Goal: Task Accomplishment & Management: Use online tool/utility

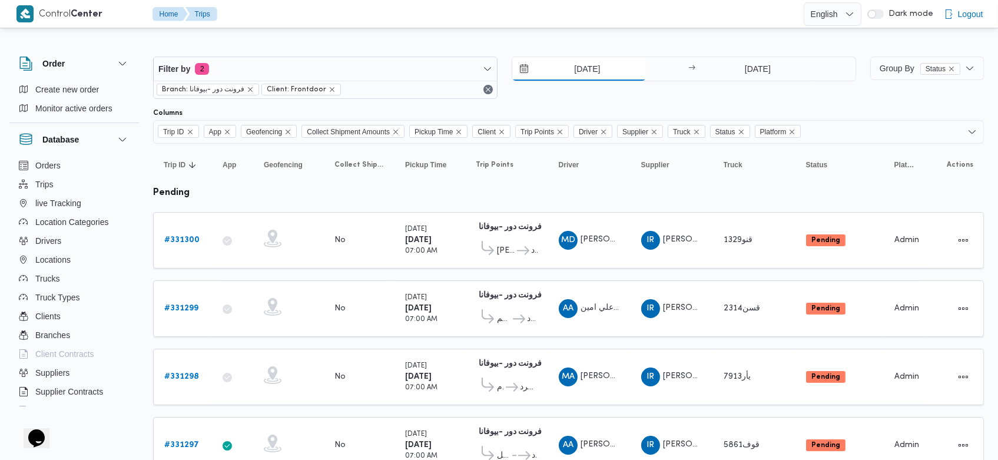
click at [570, 70] on input "16/8/2025" at bounding box center [579, 69] width 134 height 24
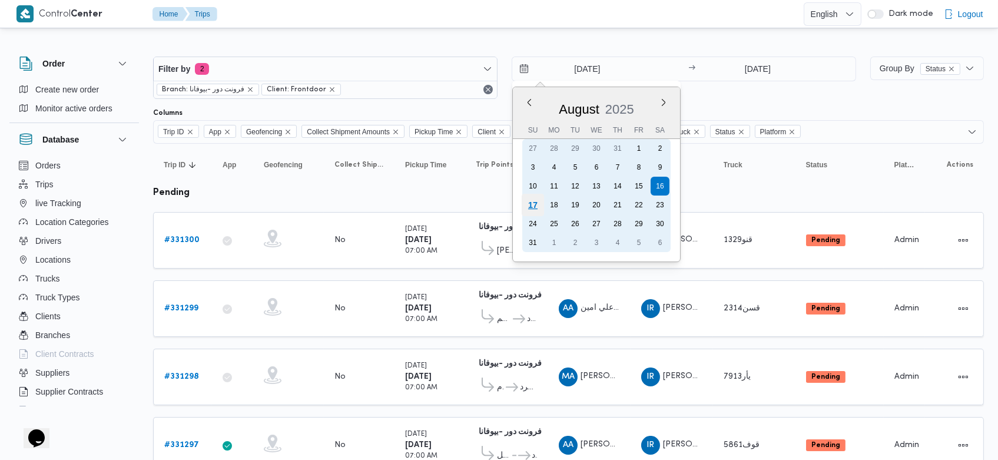
click at [532, 200] on div "17" at bounding box center [533, 205] width 22 height 22
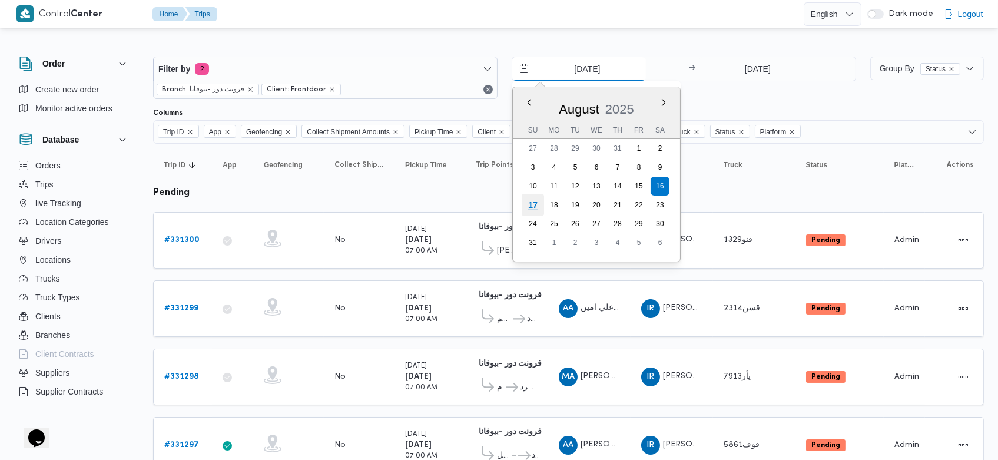
type input "[DATE]"
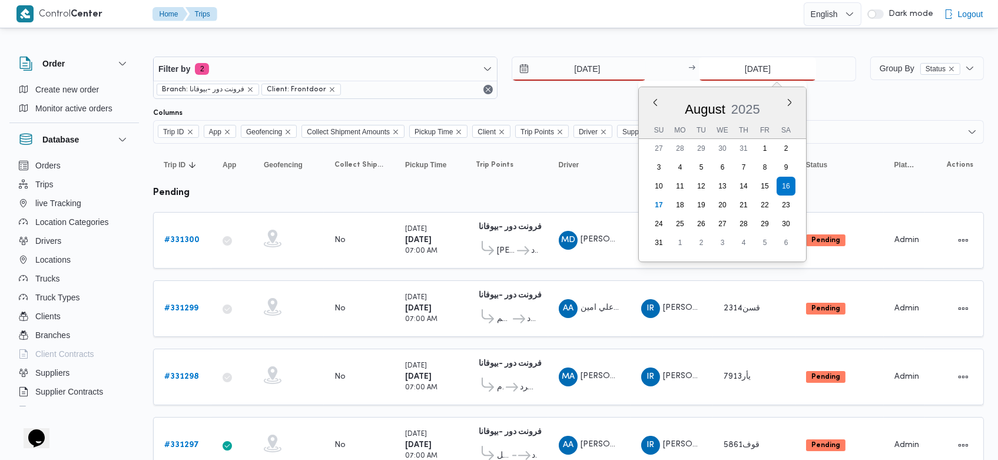
click at [740, 65] on input "16/8/2025" at bounding box center [757, 69] width 117 height 24
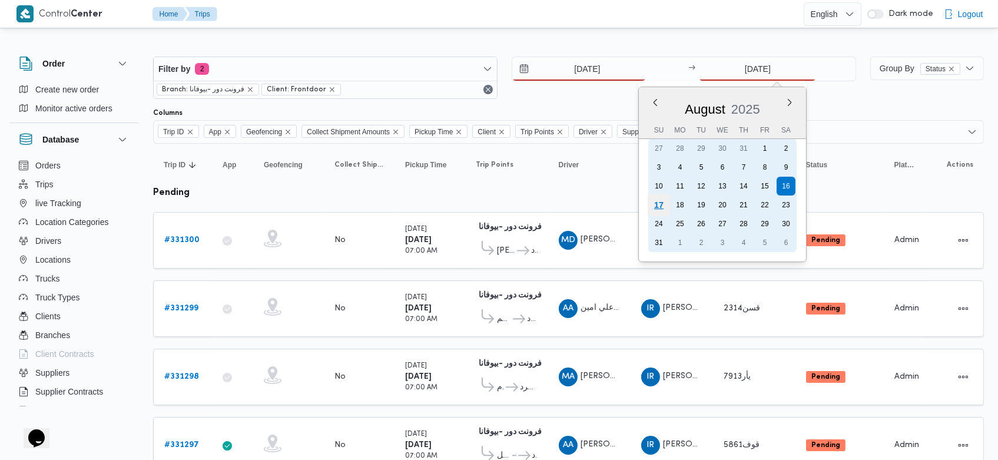
click at [664, 197] on div "17" at bounding box center [659, 205] width 22 height 22
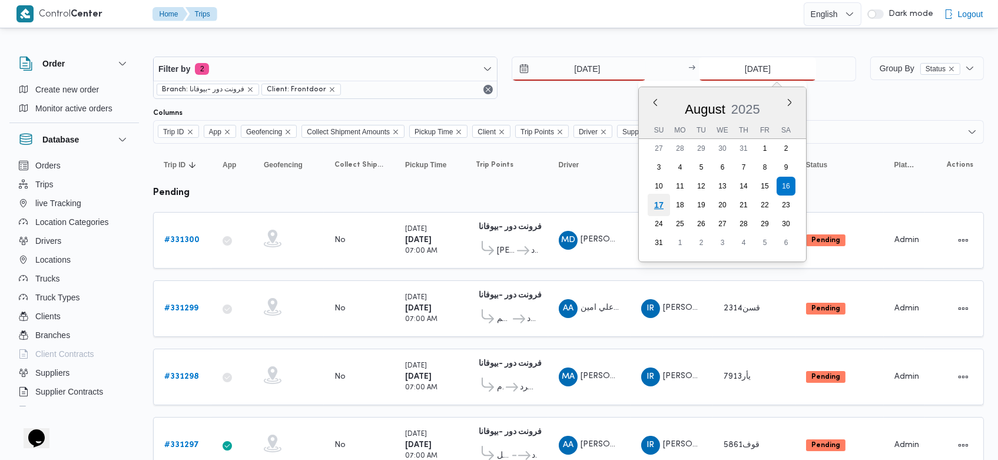
type input "[DATE]"
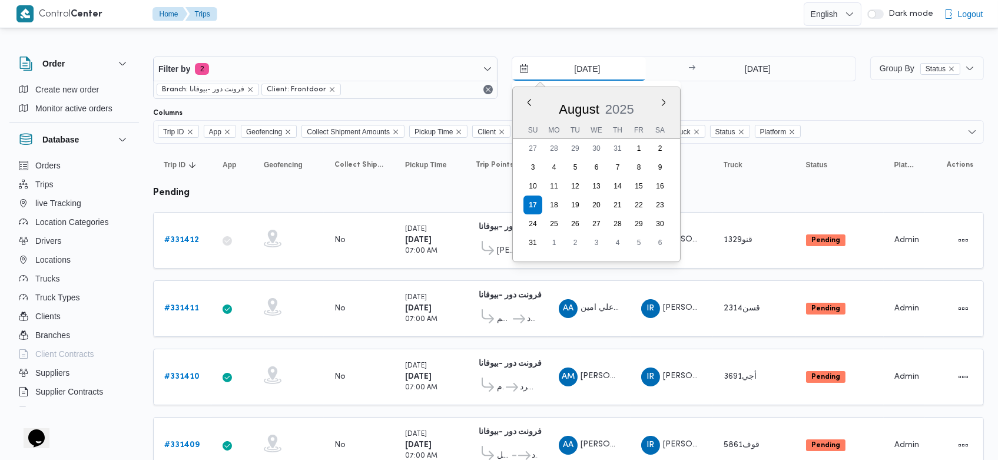
click at [572, 62] on input "[DATE]" at bounding box center [579, 69] width 134 height 24
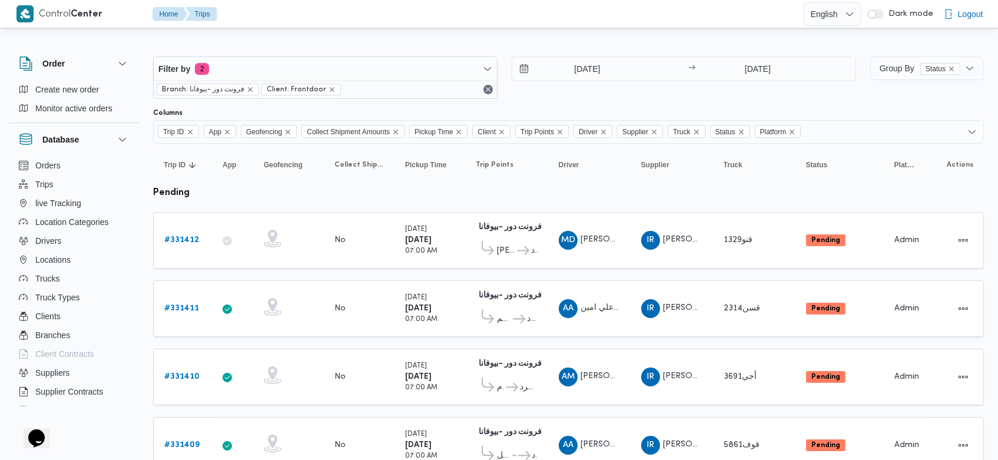
click at [801, 88] on div "17/8/2025 → 17/8/2025" at bounding box center [684, 78] width 344 height 42
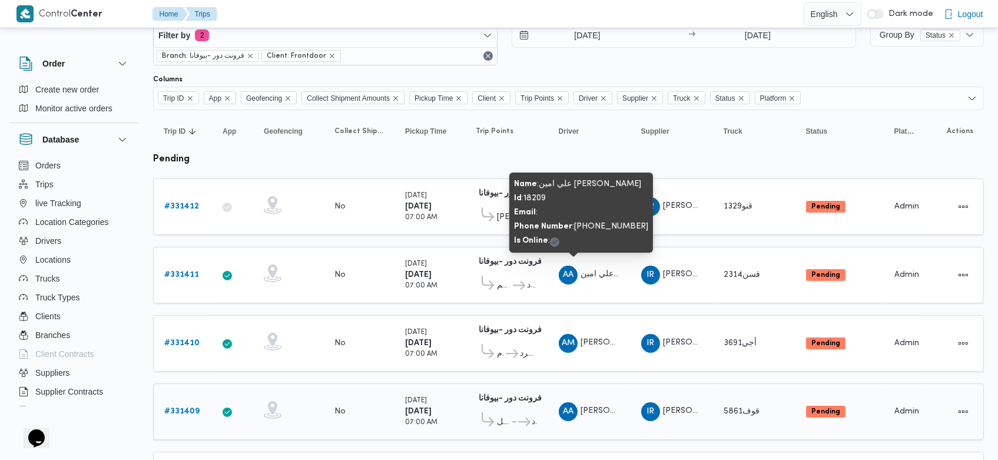
scroll to position [32, 0]
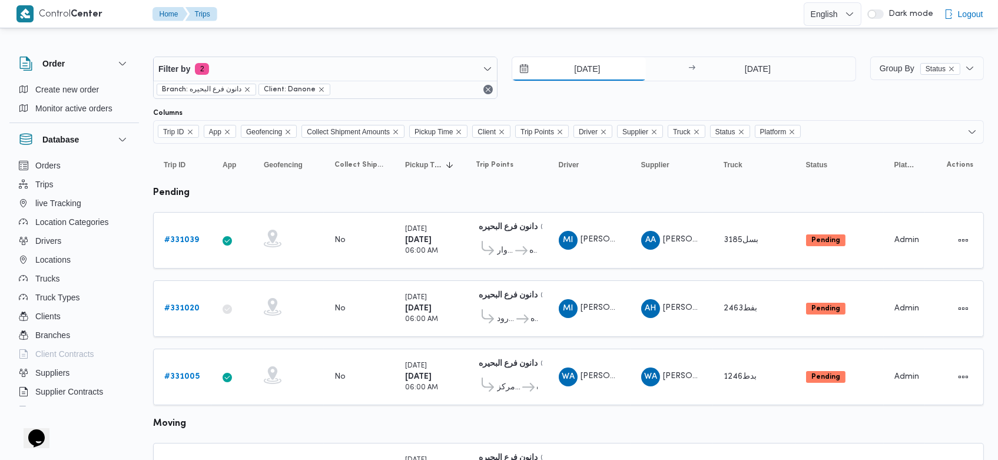
click at [565, 65] on input "16/8/2025" at bounding box center [579, 69] width 134 height 24
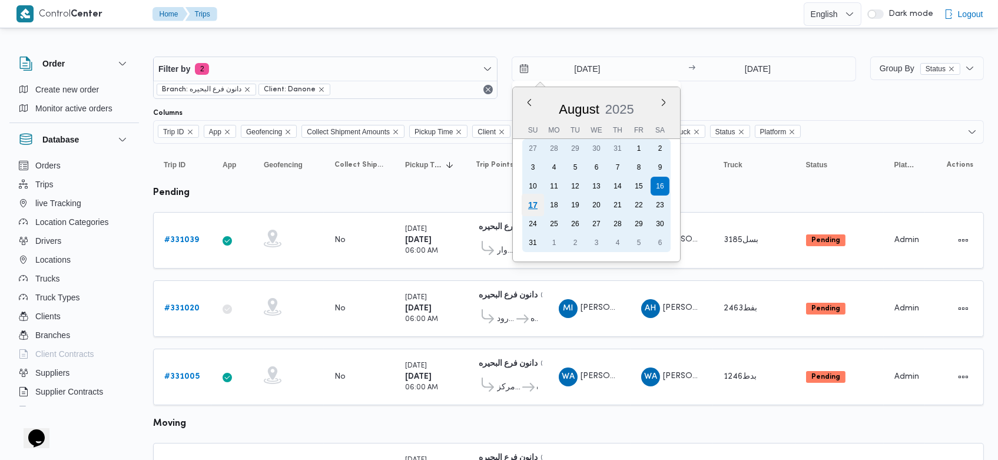
click at [530, 198] on div "17" at bounding box center [533, 205] width 22 height 22
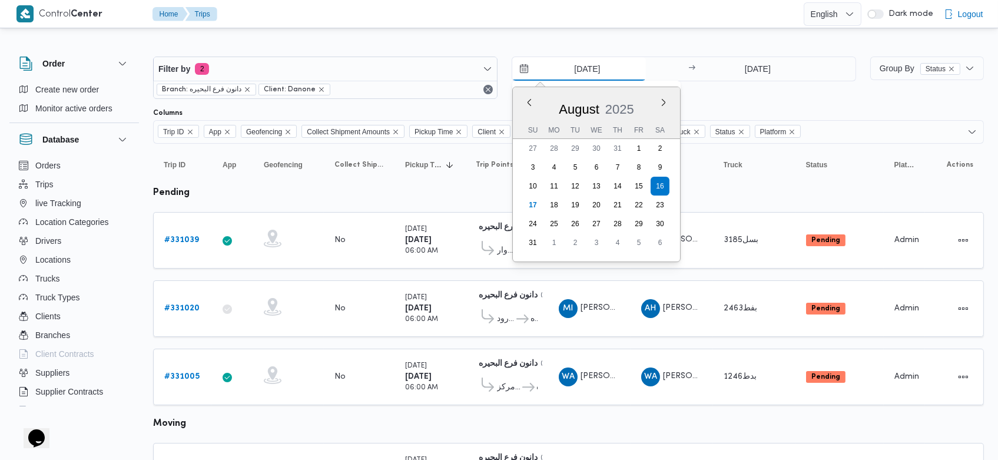
type input "[DATE]"
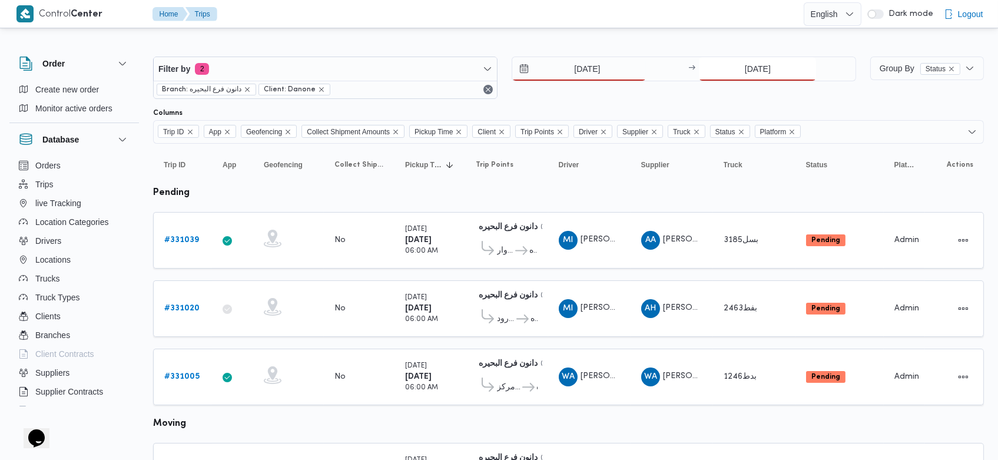
click at [745, 58] on input "[DATE]" at bounding box center [757, 69] width 117 height 24
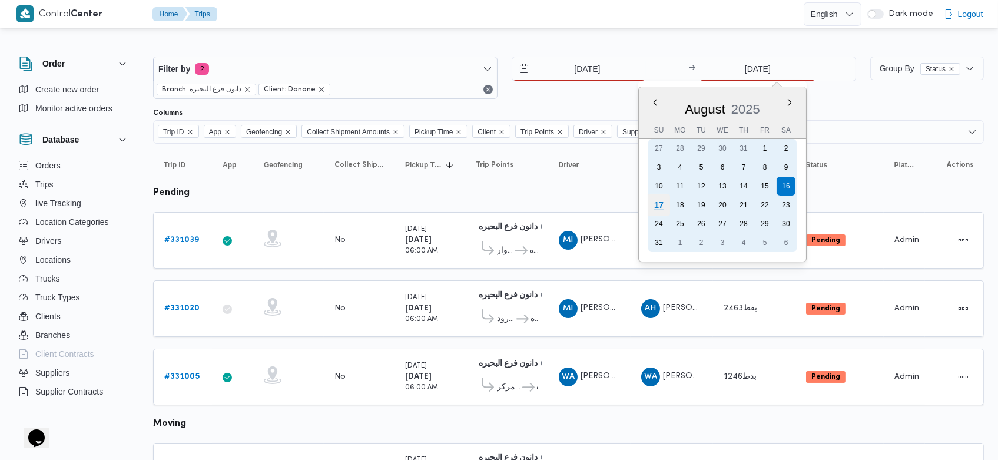
click at [658, 202] on div "17" at bounding box center [659, 205] width 22 height 22
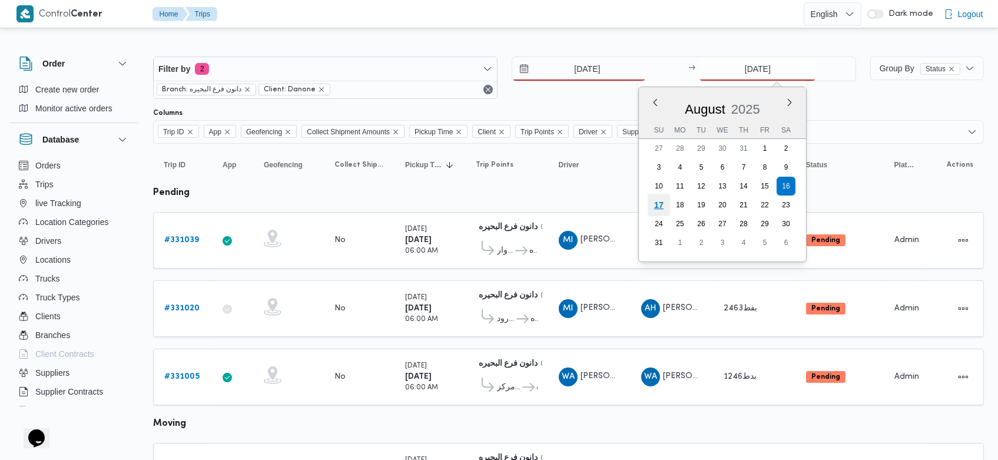
type input "[DATE]"
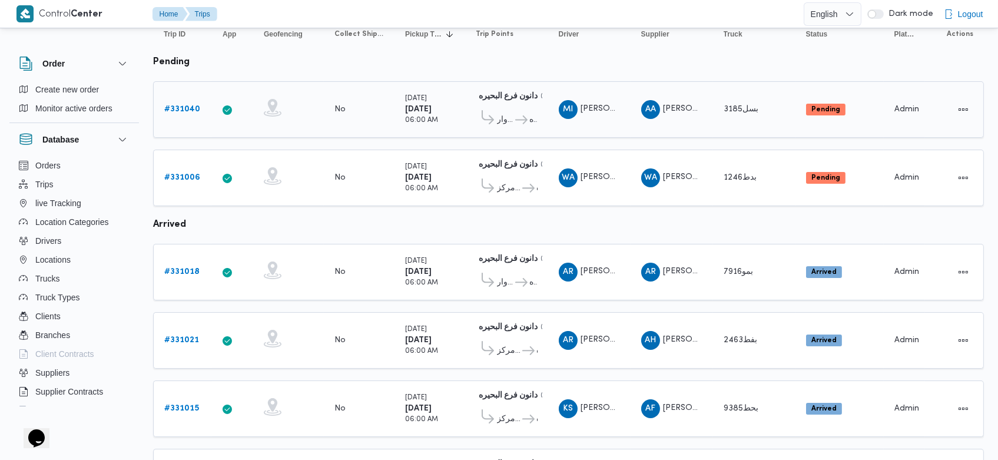
scroll to position [130, 0]
click at [185, 109] on b "# 331040" at bounding box center [182, 110] width 36 height 8
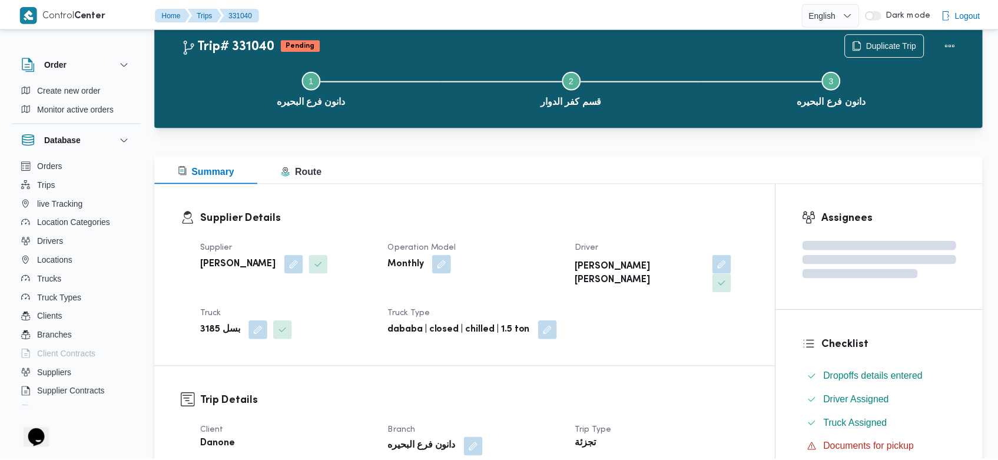
scroll to position [130, 0]
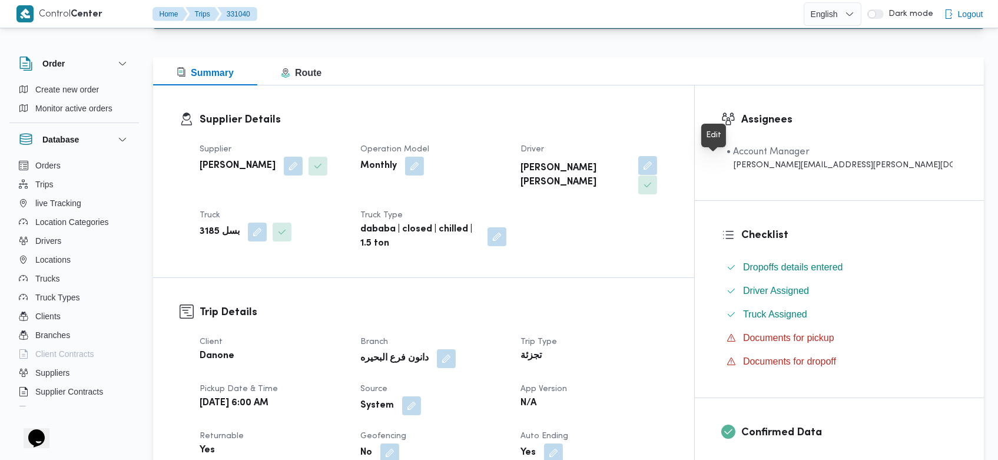
click at [657, 162] on button "button" at bounding box center [647, 165] width 19 height 19
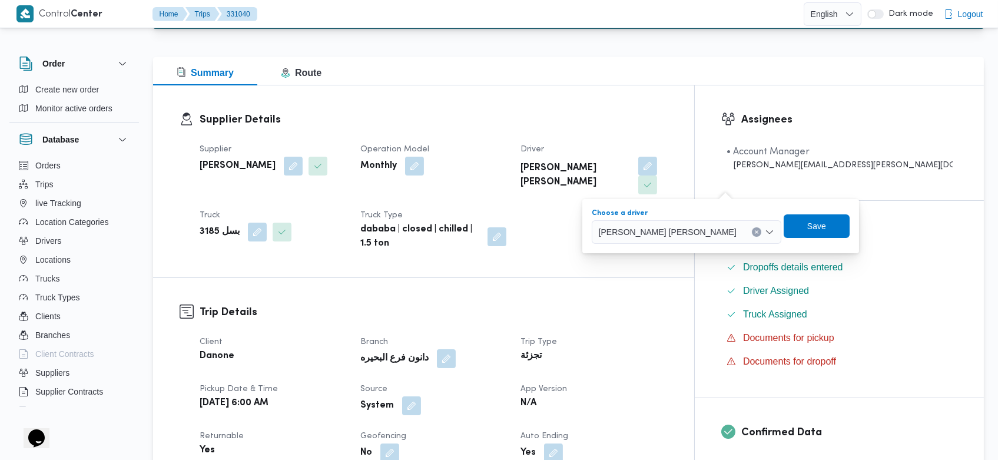
click at [761, 228] on button "Clear input" at bounding box center [756, 231] width 9 height 9
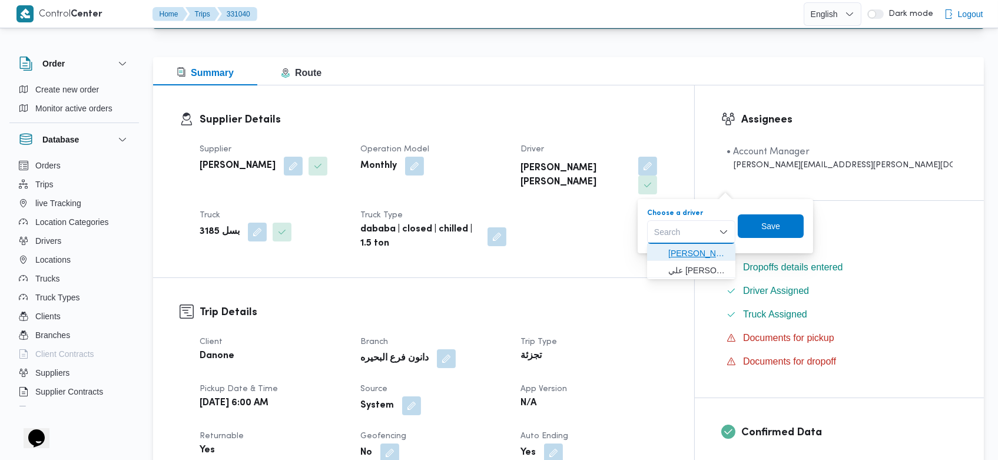
click at [696, 256] on span "محمد محمود السيد عزام" at bounding box center [698, 253] width 60 height 14
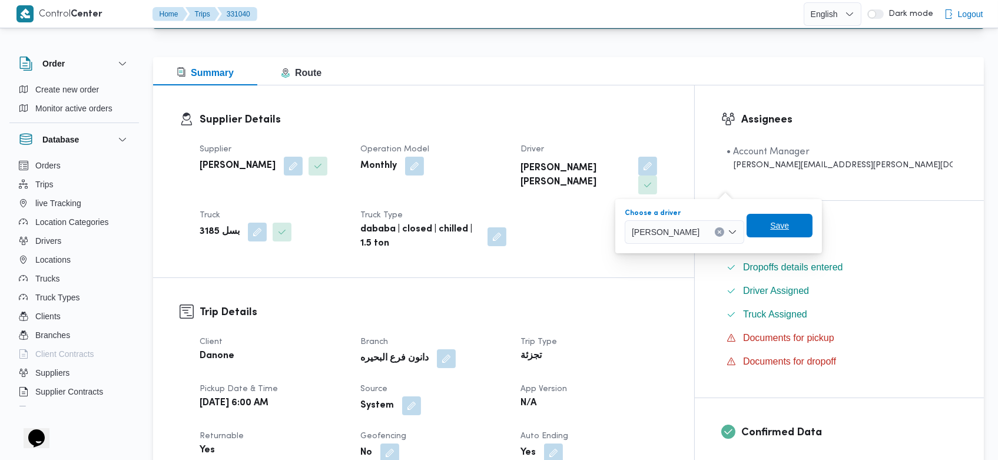
click at [805, 232] on span "Save" at bounding box center [779, 226] width 66 height 24
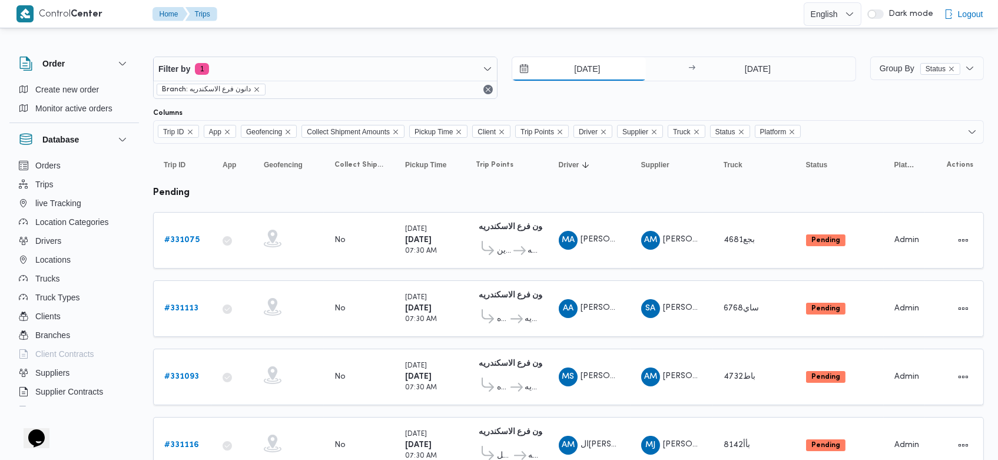
click at [572, 68] on input "[DATE]" at bounding box center [579, 69] width 134 height 24
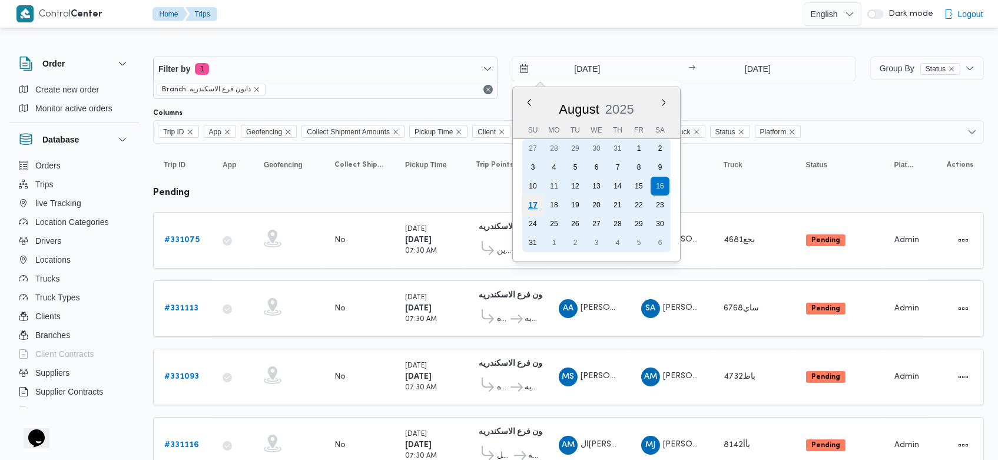
click at [534, 205] on div "17" at bounding box center [533, 205] width 22 height 22
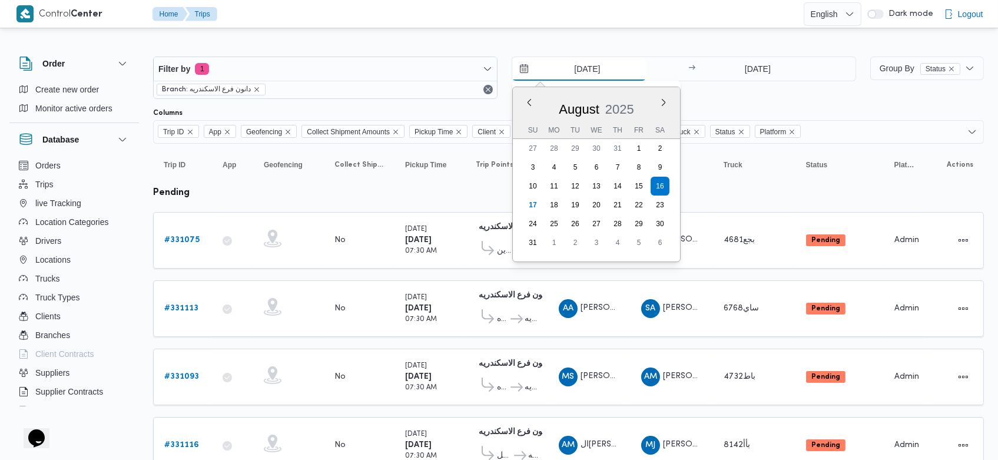
type input "[DATE]"
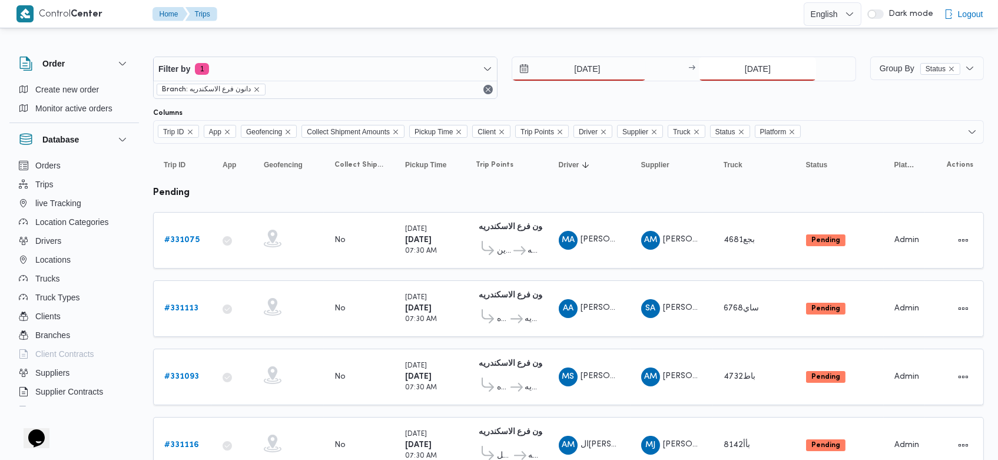
click at [737, 69] on input "16/8/2025" at bounding box center [757, 69] width 117 height 24
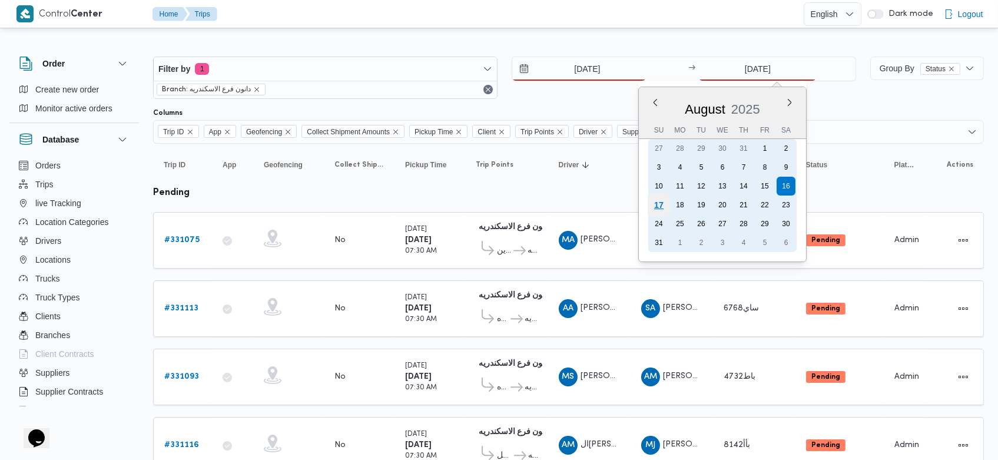
click at [663, 206] on div "17" at bounding box center [659, 205] width 22 height 22
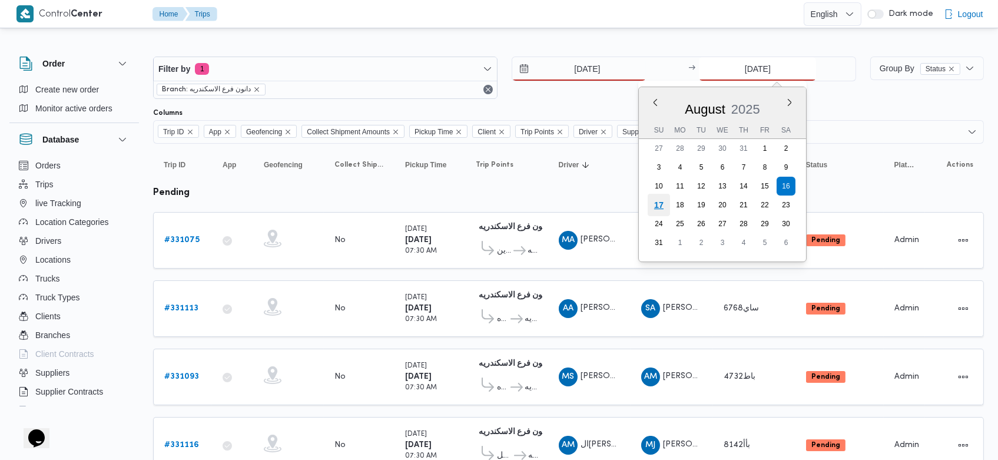
type input "[DATE]"
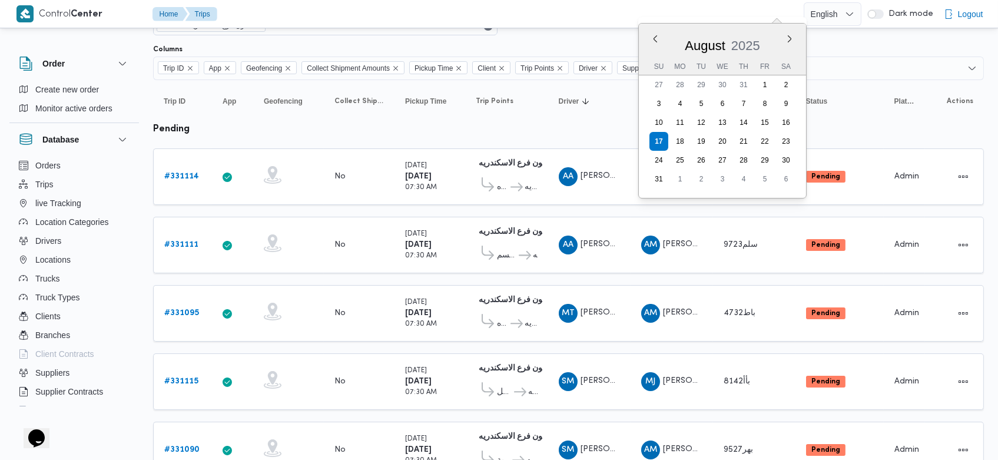
scroll to position [50, 0]
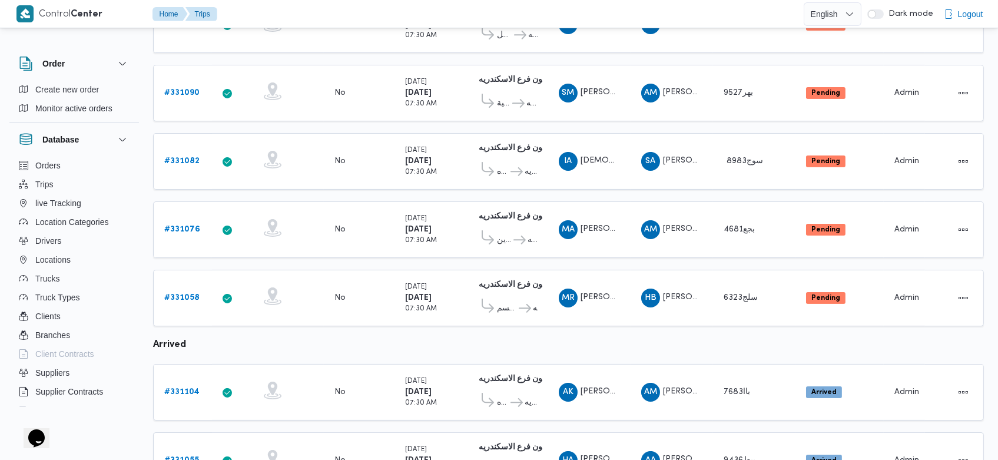
scroll to position [419, 0]
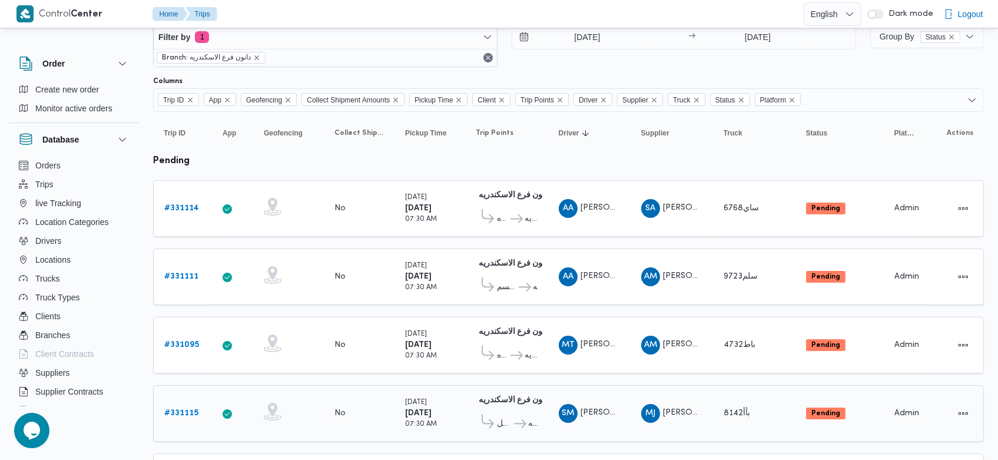
scroll to position [31, 0]
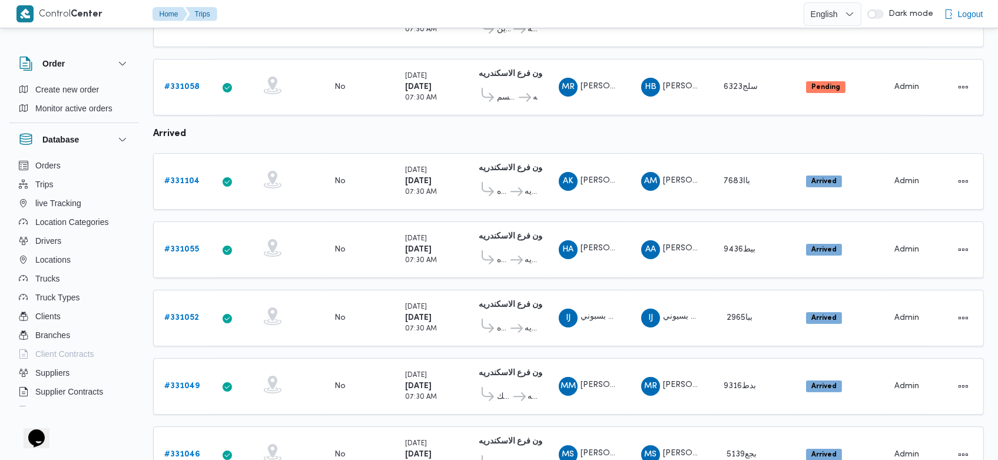
scroll to position [673, 0]
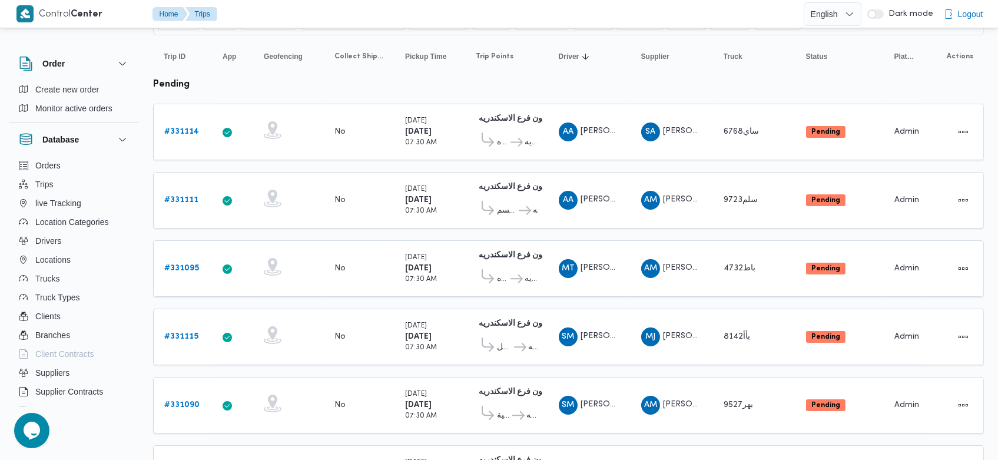
scroll to position [108, 0]
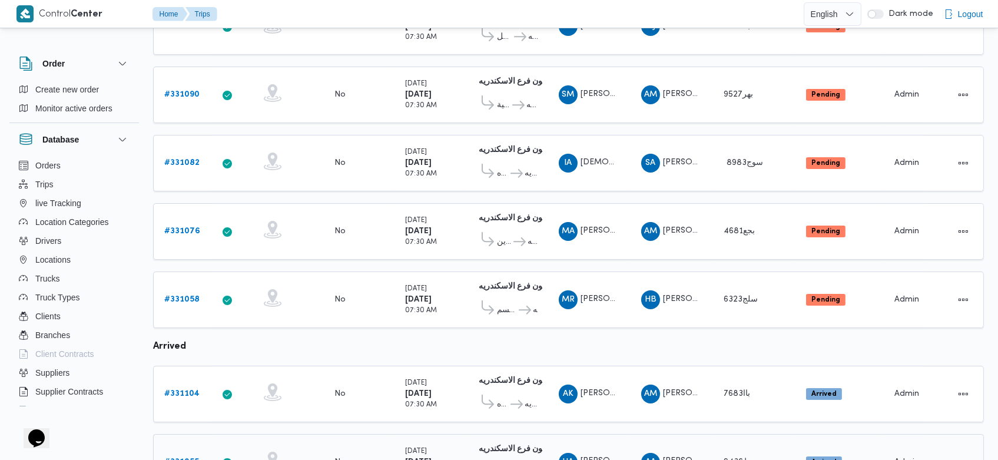
scroll to position [418, 0]
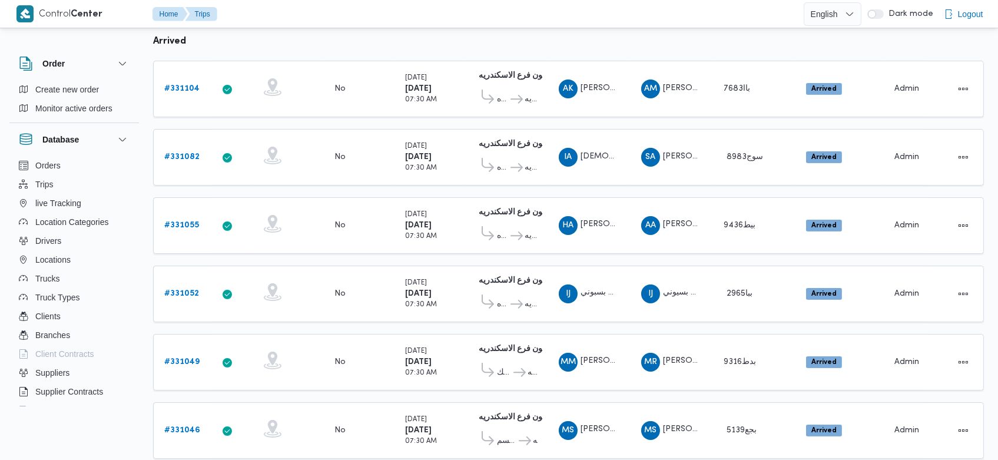
scroll to position [656, 0]
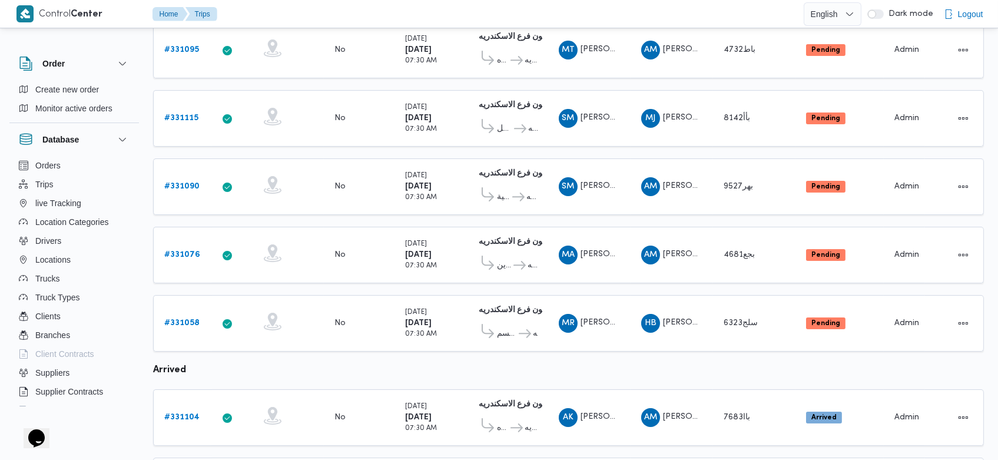
scroll to position [329, 0]
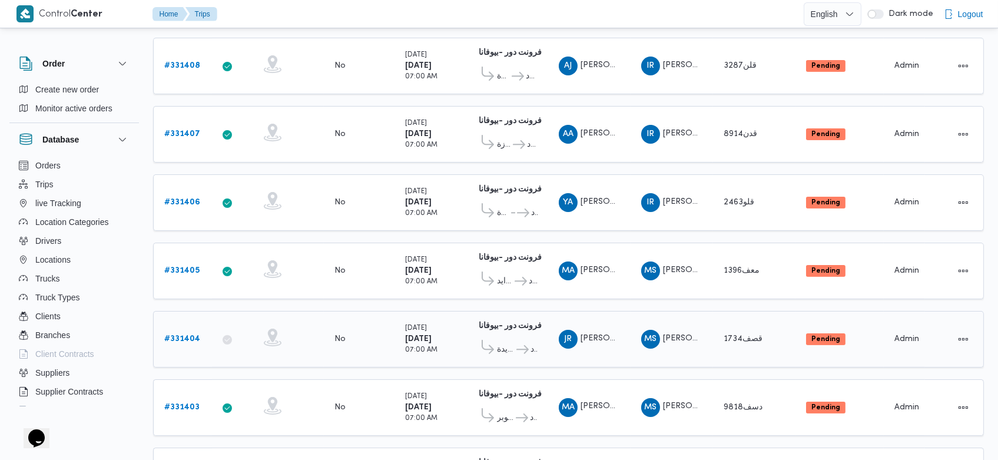
scroll to position [445, 0]
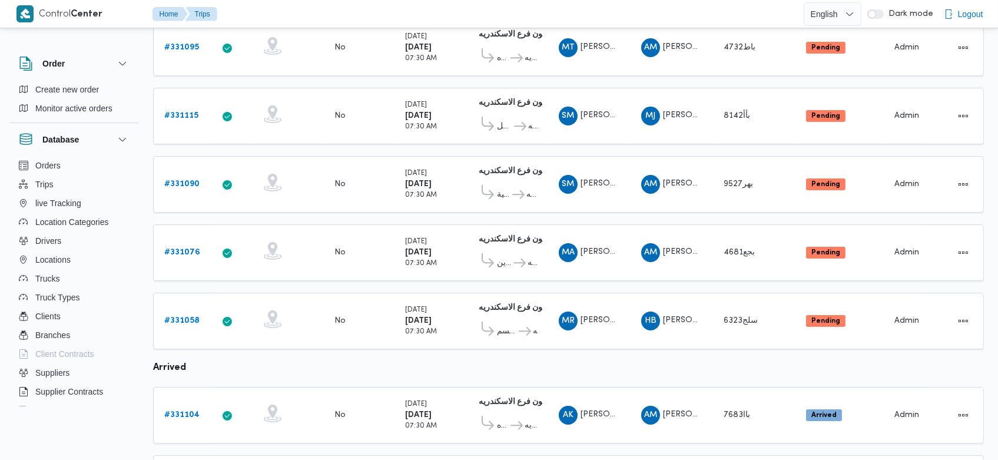
scroll to position [329, 0]
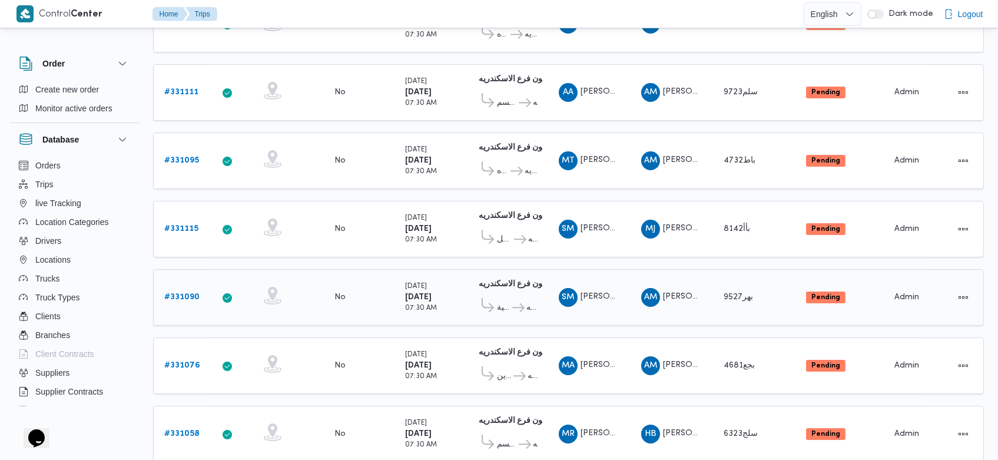
scroll to position [215, 0]
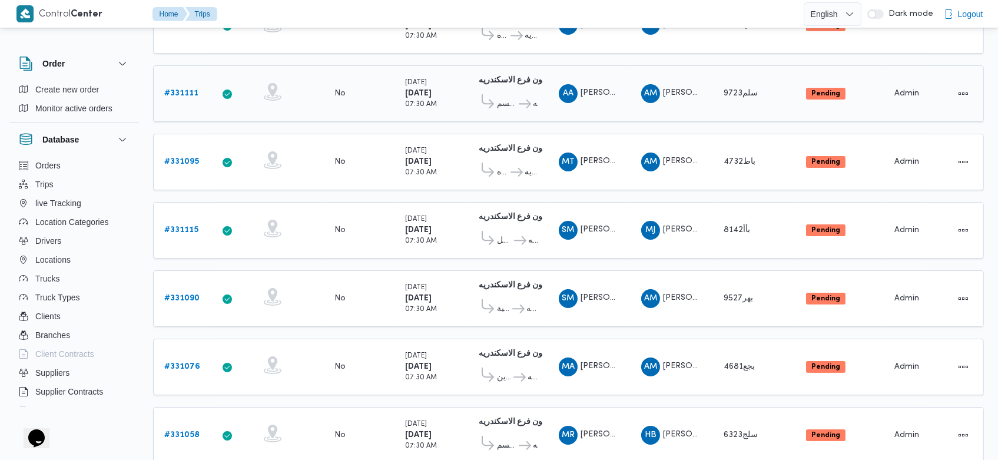
click at [191, 89] on b "# 331111" at bounding box center [181, 93] width 34 height 8
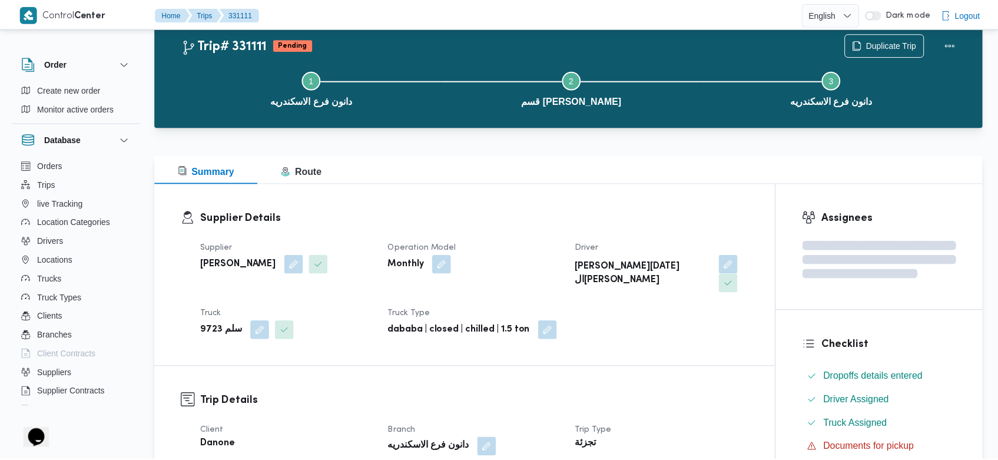
scroll to position [215, 0]
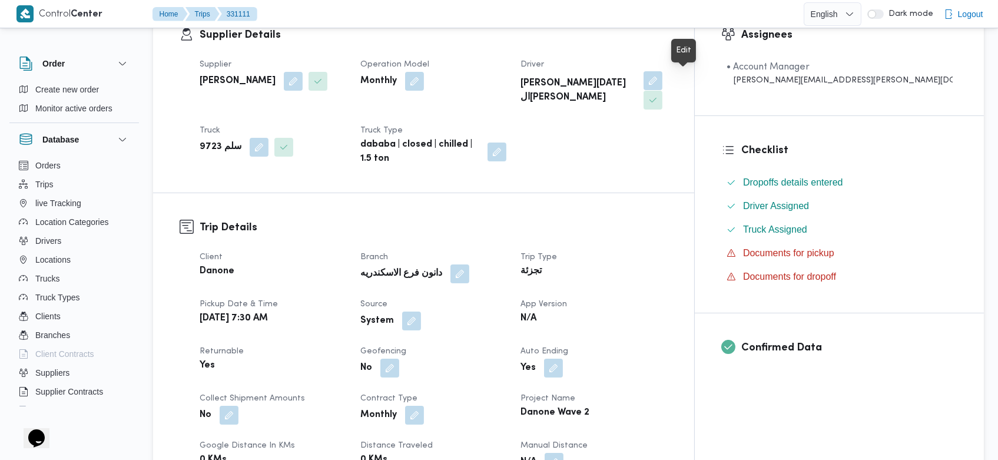
click at [662, 81] on button "button" at bounding box center [652, 80] width 19 height 19
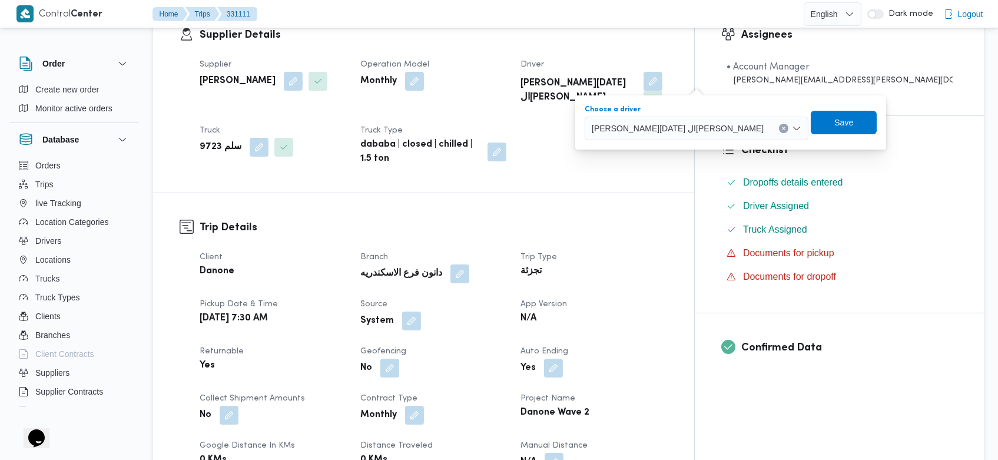
click at [779, 124] on button "Clear input" at bounding box center [783, 128] width 9 height 9
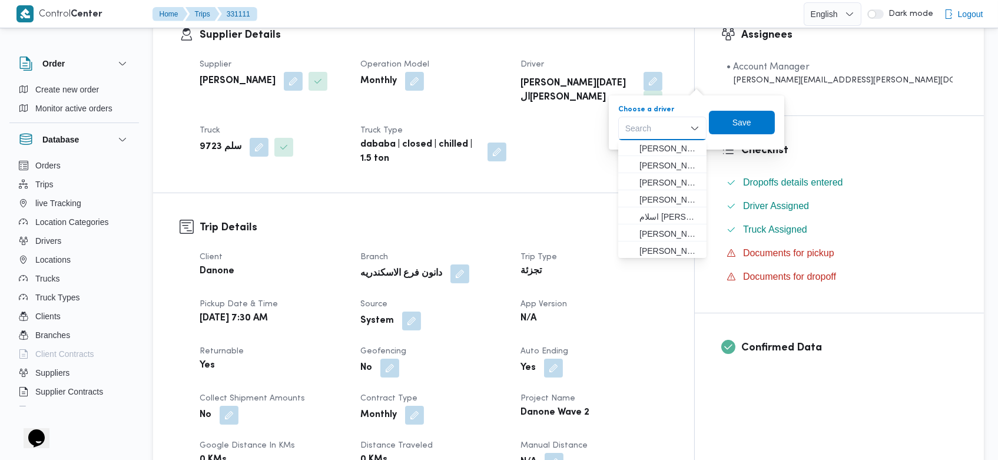
scroll to position [156, 0]
click at [669, 198] on span "محمد فهمي فرج عبدالفتاح" at bounding box center [669, 198] width 60 height 14
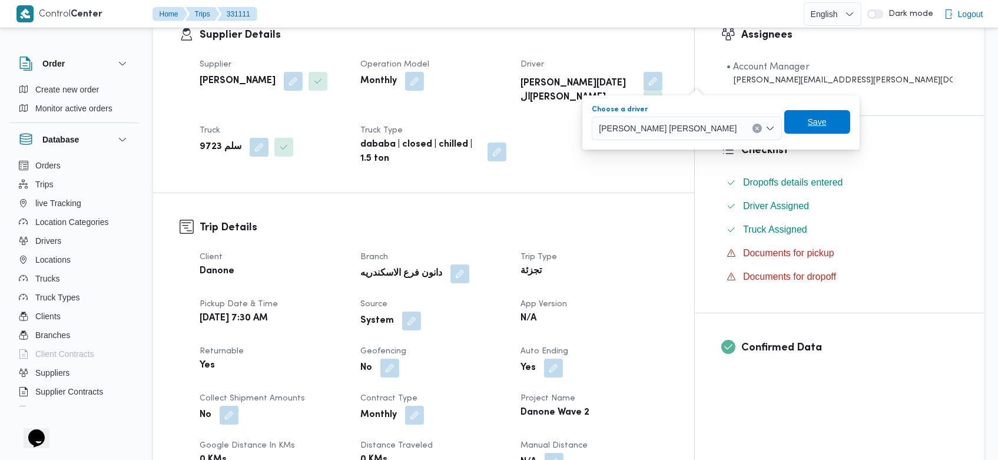
click at [808, 119] on span "Save" at bounding box center [817, 122] width 19 height 14
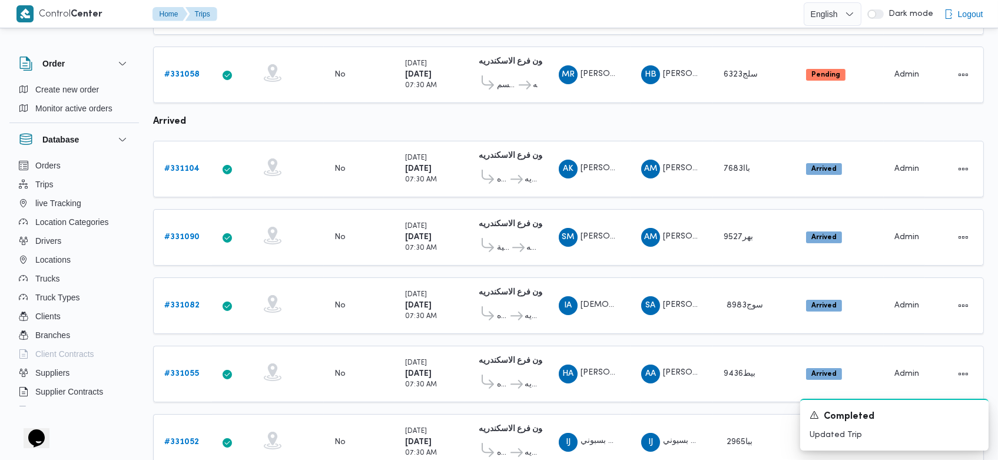
scroll to position [673, 0]
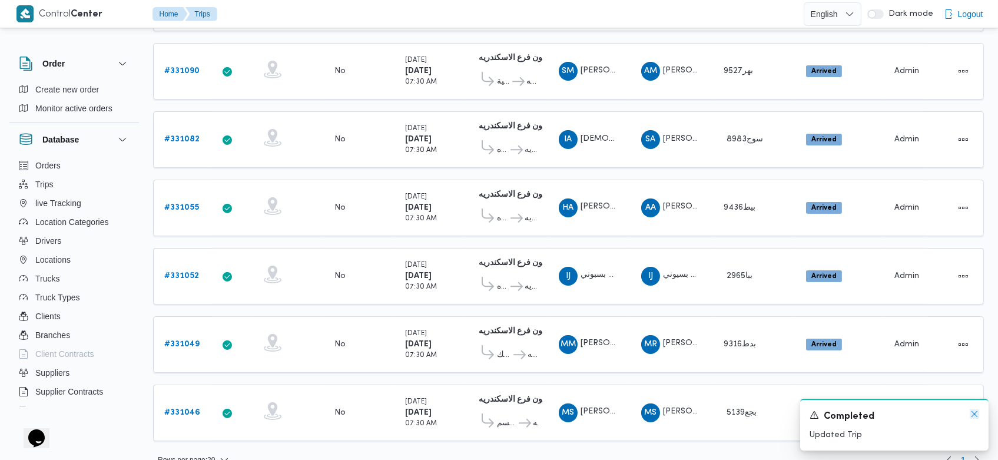
click at [974, 417] on icon "Dismiss toast" at bounding box center [974, 413] width 9 height 9
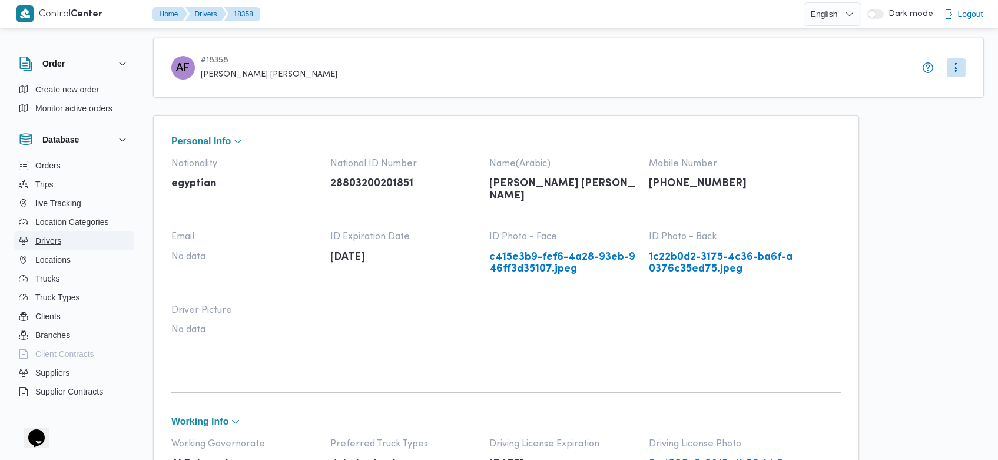
click at [57, 244] on span "Drivers" at bounding box center [48, 241] width 26 height 14
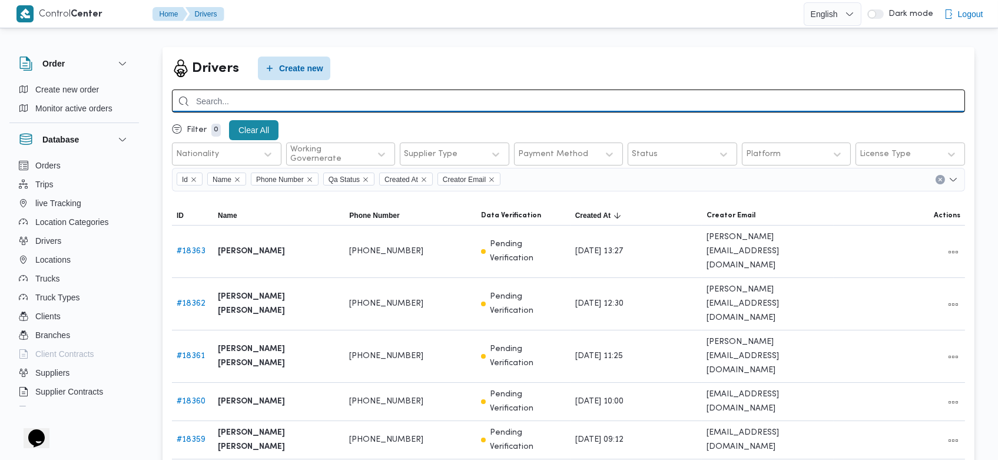
click at [292, 102] on input "search" at bounding box center [568, 100] width 793 height 23
type input "م"
type input "فهمي"
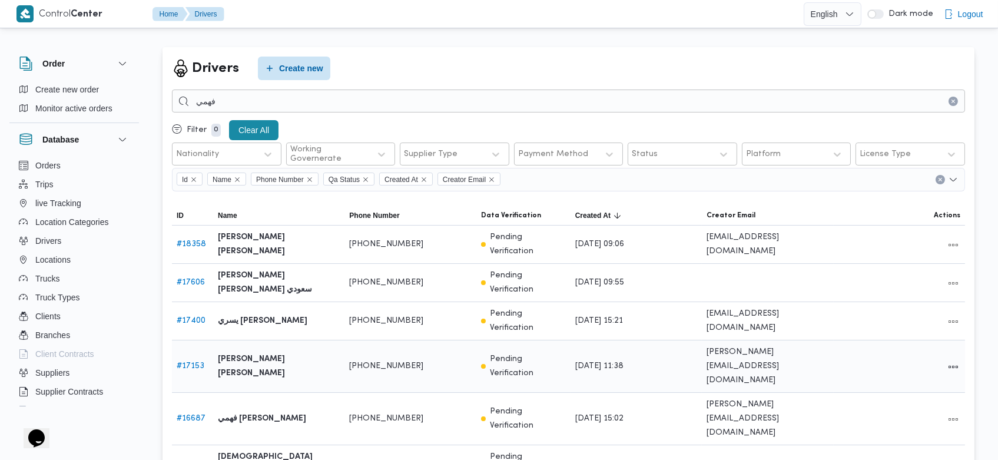
click at [195, 362] on link "# 17153" at bounding box center [191, 366] width 28 height 8
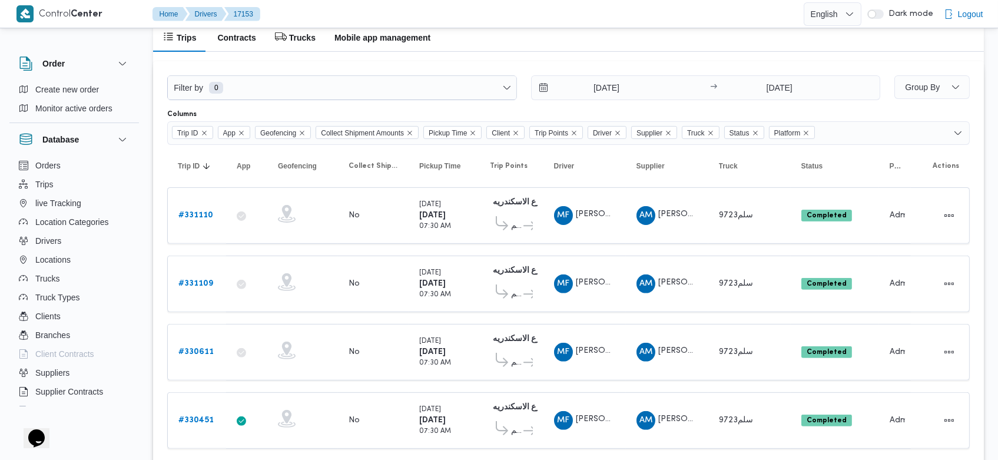
scroll to position [923, 0]
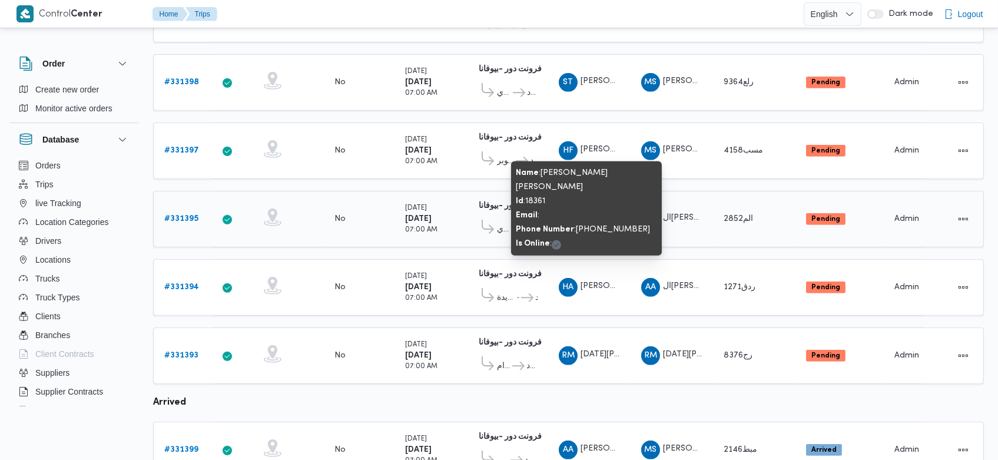
scroll to position [1044, 0]
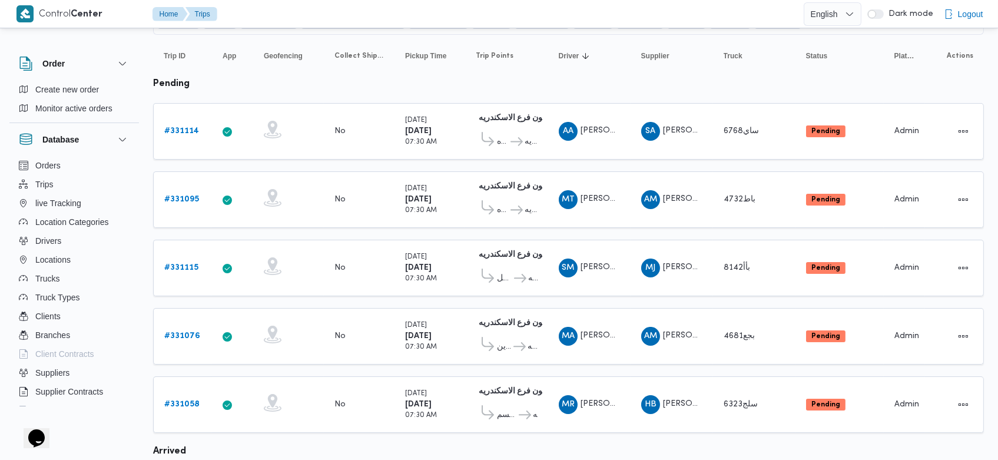
scroll to position [116, 0]
